Goal: Information Seeking & Learning: Understand process/instructions

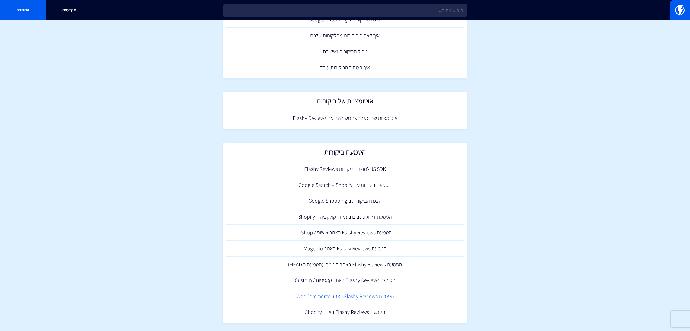
click at [342, 299] on link "הטמעת Flashy Reviews באתר WooCommerce" at bounding box center [345, 296] width 239 height 16
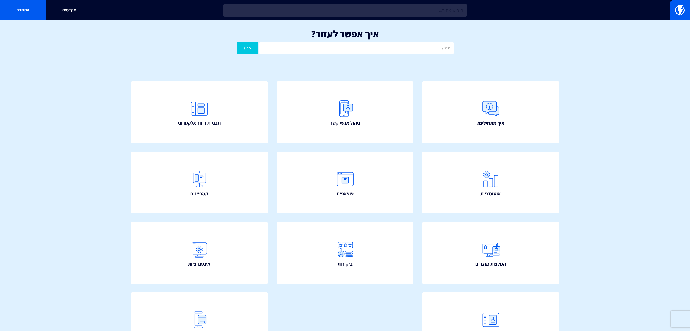
click at [411, 15] on input "text" at bounding box center [345, 10] width 244 height 12
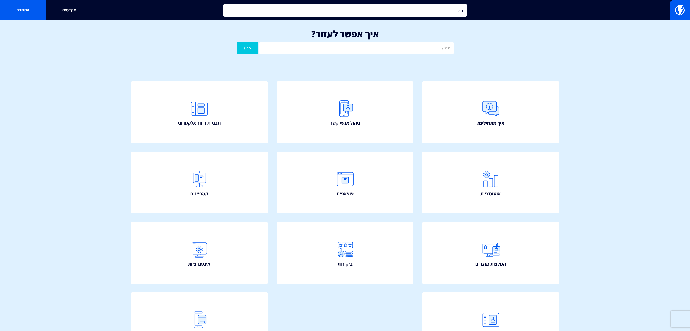
type input "s"
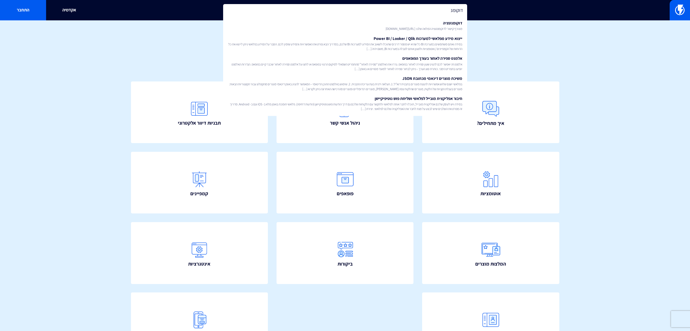
type input "דוקומנ"
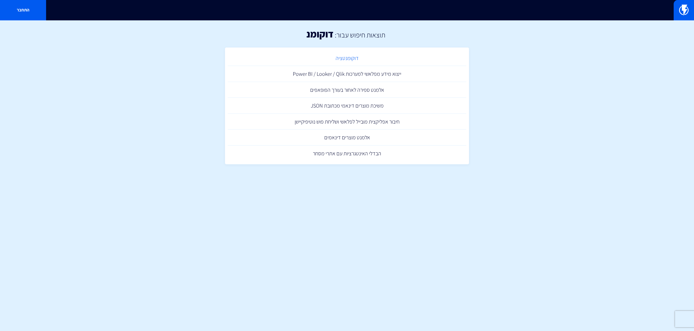
click at [347, 54] on link "דוקומנטציה" at bounding box center [347, 58] width 239 height 16
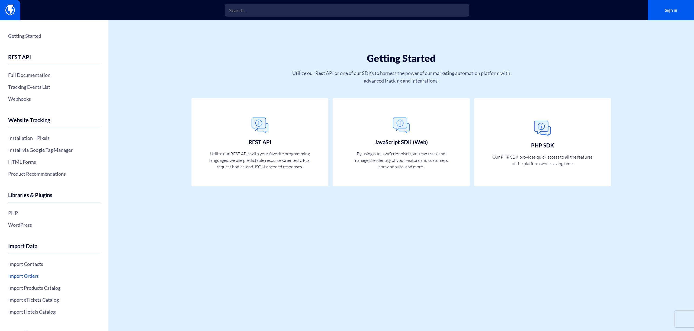
click at [32, 276] on link "Import Orders" at bounding box center [54, 275] width 92 height 9
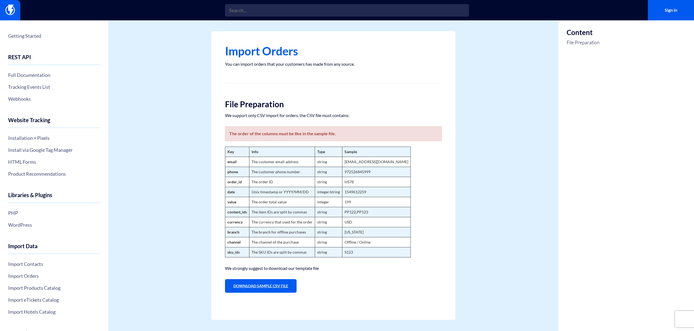
click at [261, 288] on link "Download Sample CSV File" at bounding box center [261, 286] width 72 height 14
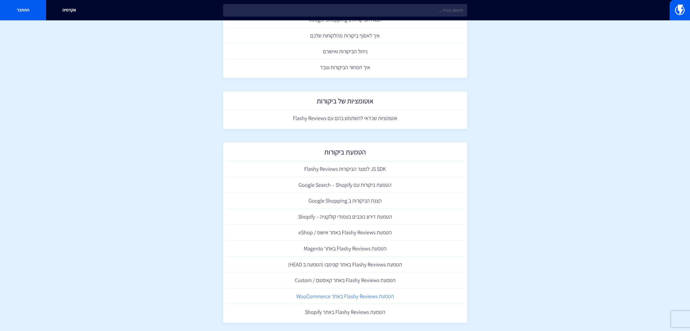
click at [326, 293] on link "הטמעת Flashy Reviews באתר WooCommerce" at bounding box center [345, 296] width 239 height 16
